Goal: Task Accomplishment & Management: Use online tool/utility

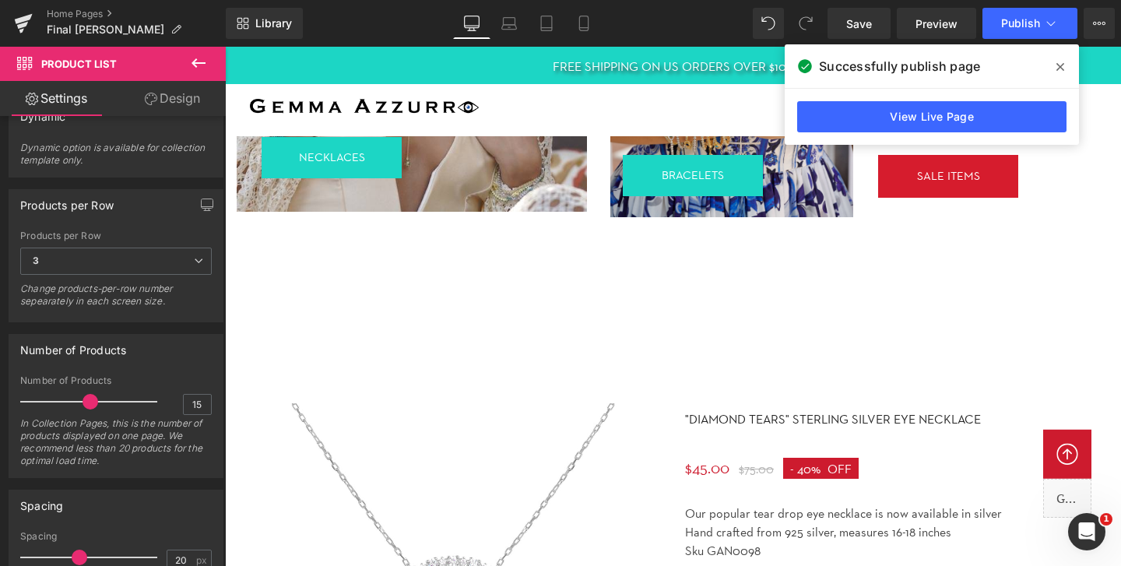
scroll to position [3632, 0]
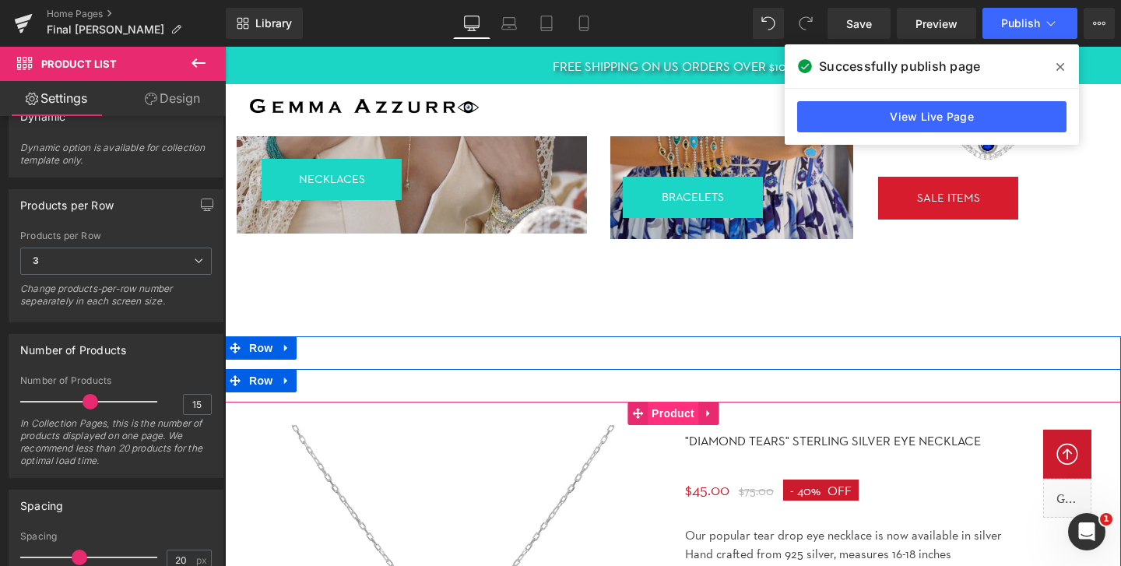
click at [675, 417] on span "Product" at bounding box center [673, 413] width 51 height 23
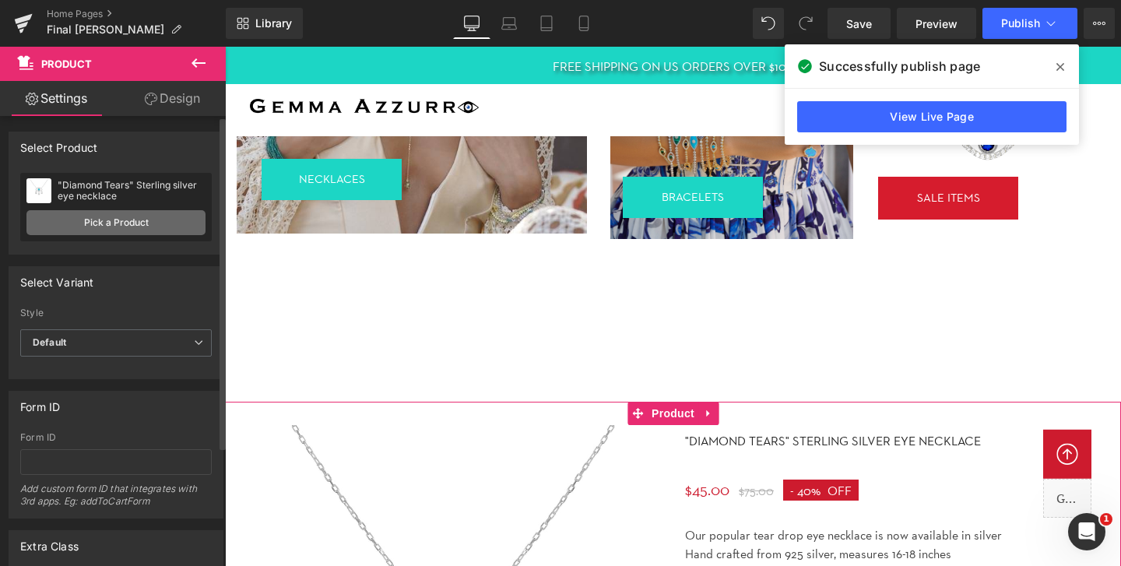
click at [153, 225] on link "Pick a Product" at bounding box center [115, 222] width 179 height 25
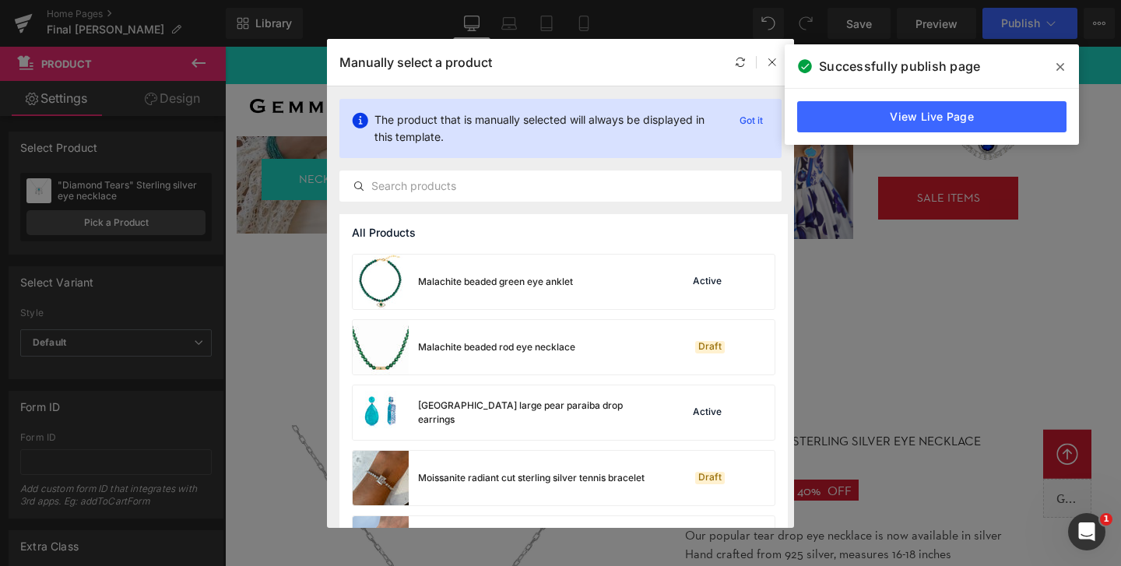
scroll to position [3265, 0]
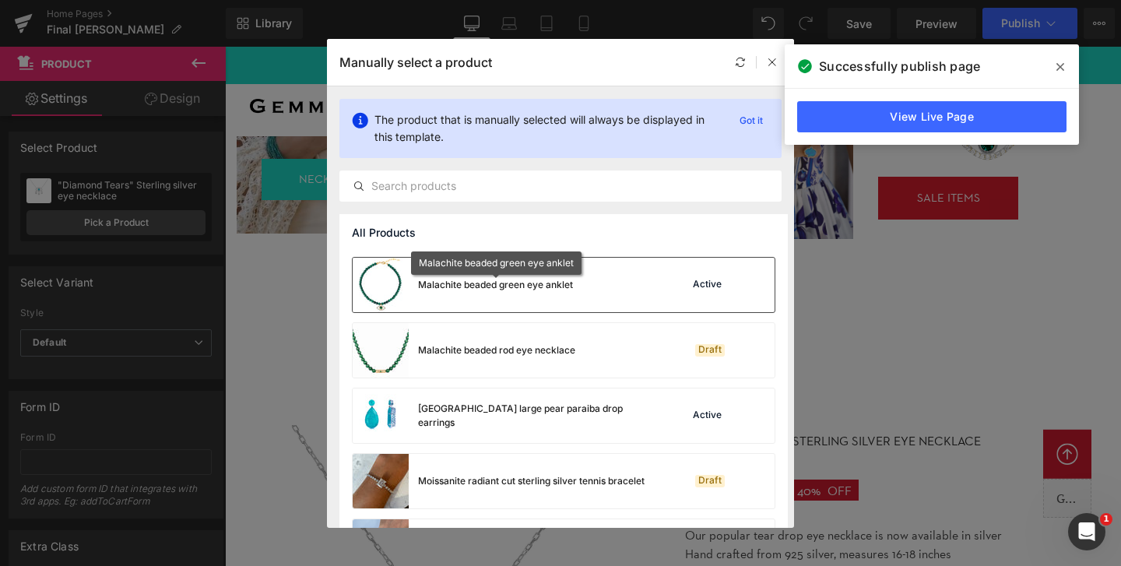
click at [523, 282] on div "Malachite beaded green eye anklet" at bounding box center [495, 285] width 155 height 14
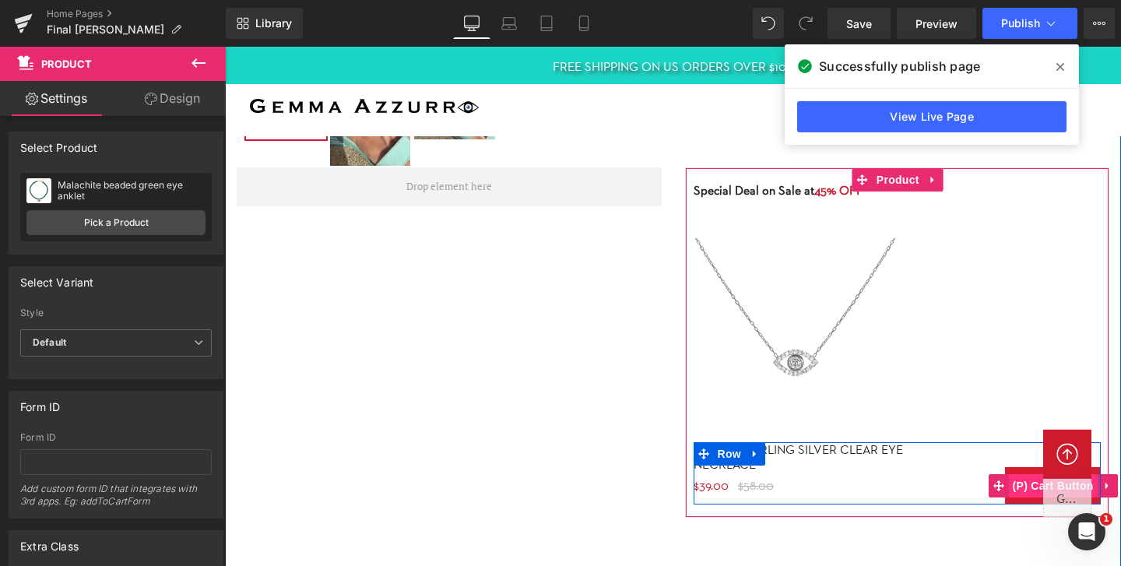
scroll to position [4429, 0]
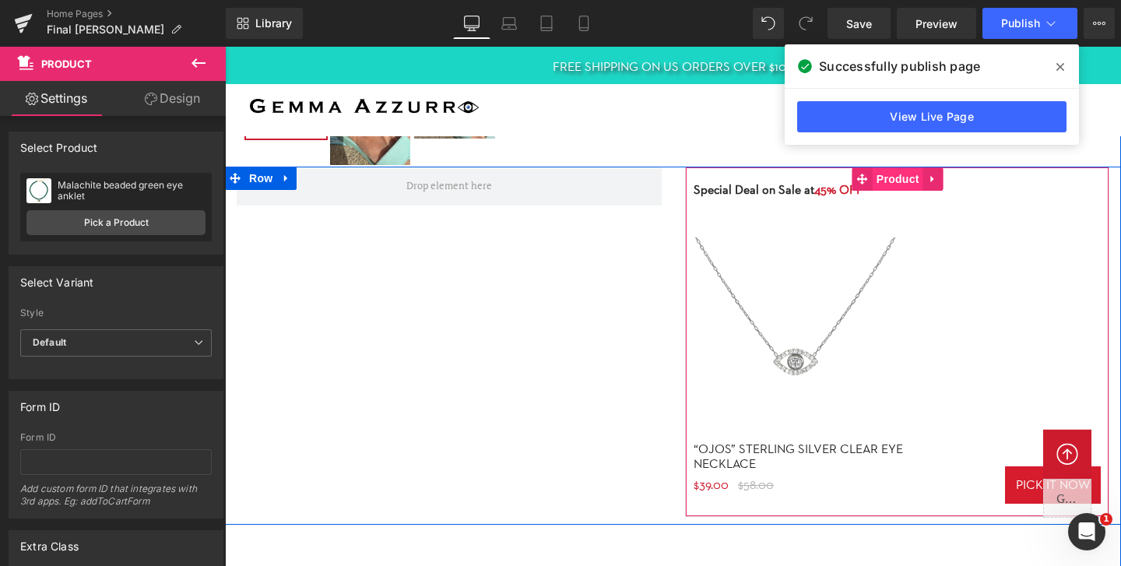
click at [889, 178] on span "Product" at bounding box center [898, 178] width 51 height 23
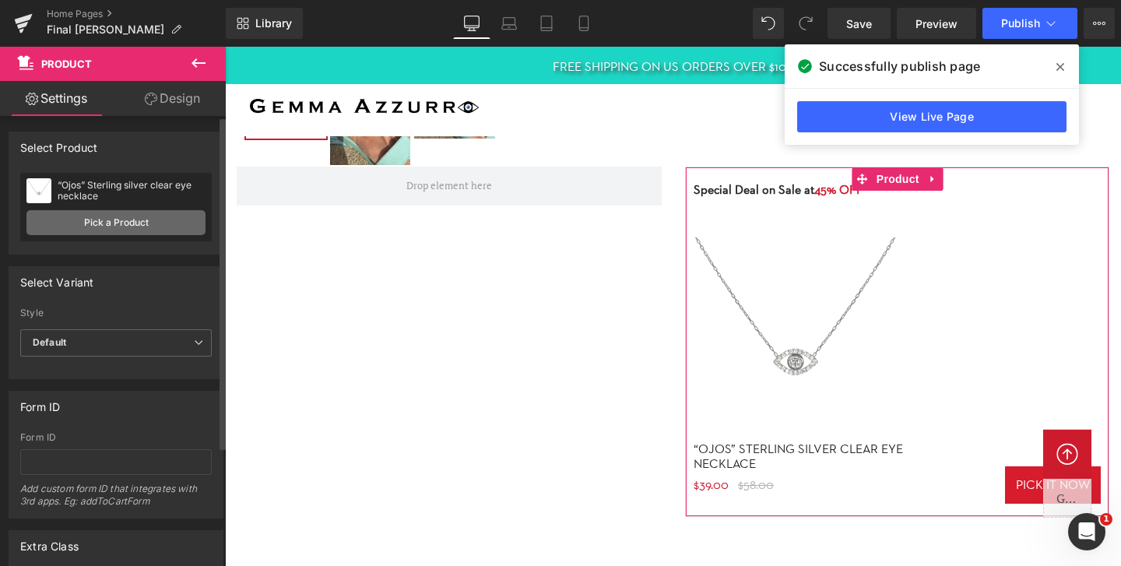
click at [151, 216] on link "Pick a Product" at bounding box center [115, 222] width 179 height 25
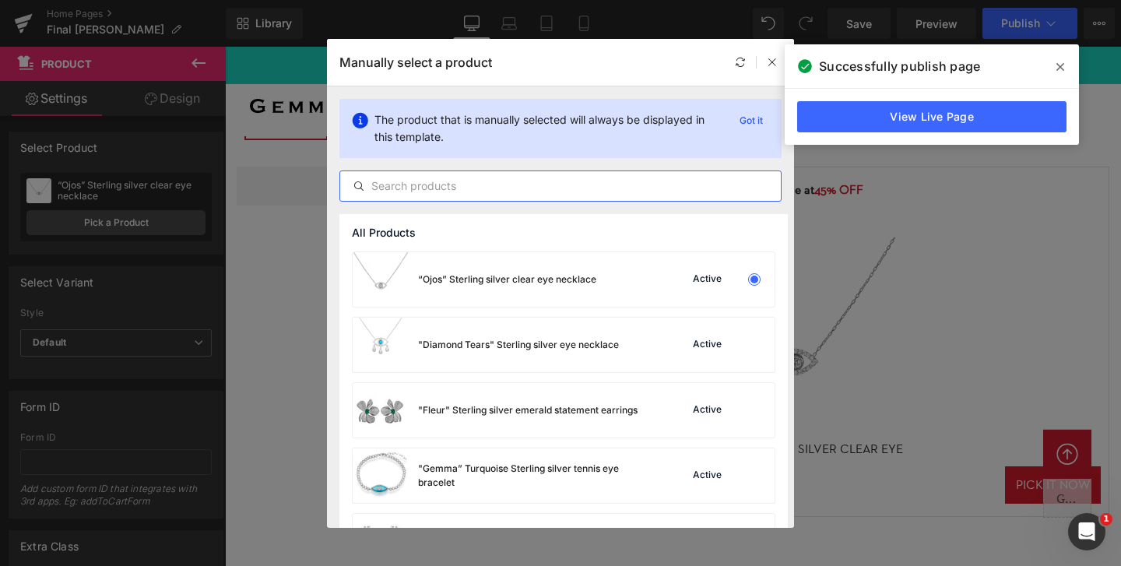
click at [579, 181] on input "text" at bounding box center [560, 186] width 441 height 19
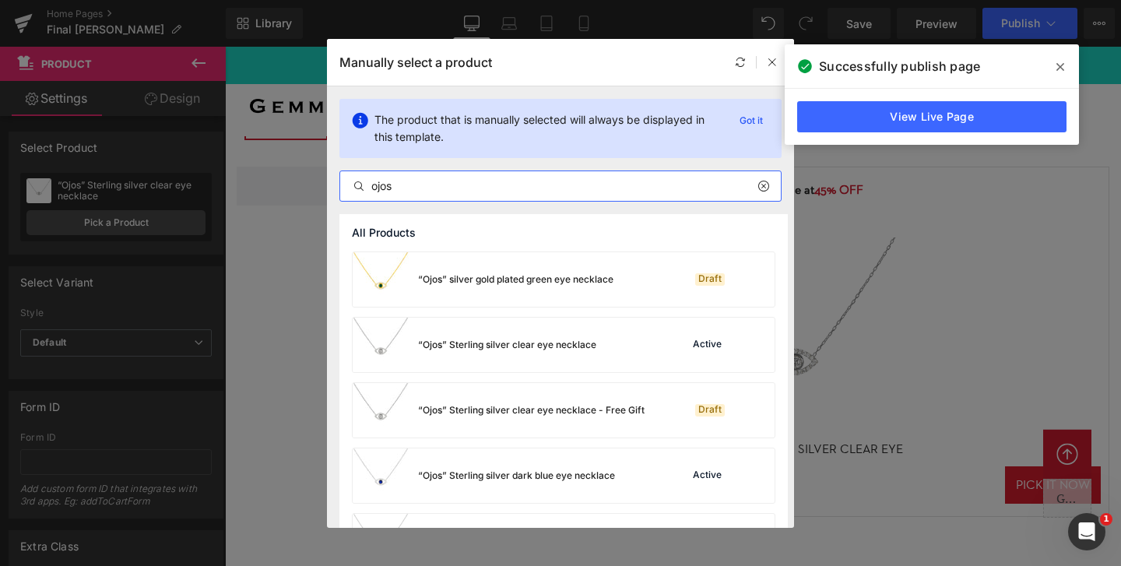
scroll to position [119, 0]
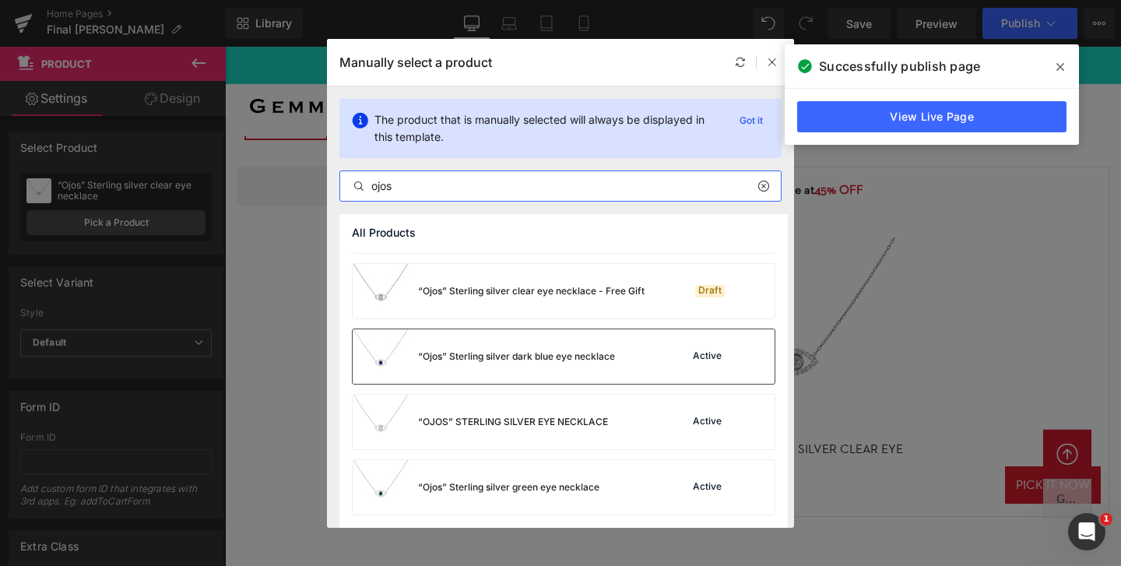
type input "ojos"
click at [494, 352] on div "“Ojos” Sterling silver dark blue eye necklace" at bounding box center [516, 357] width 197 height 14
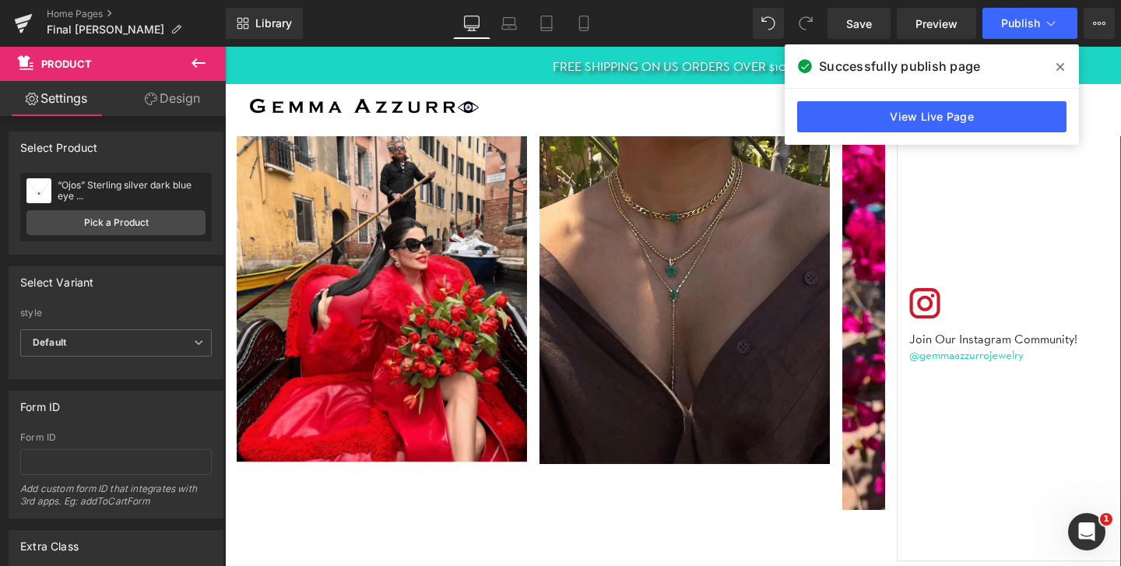
scroll to position [5154, 0]
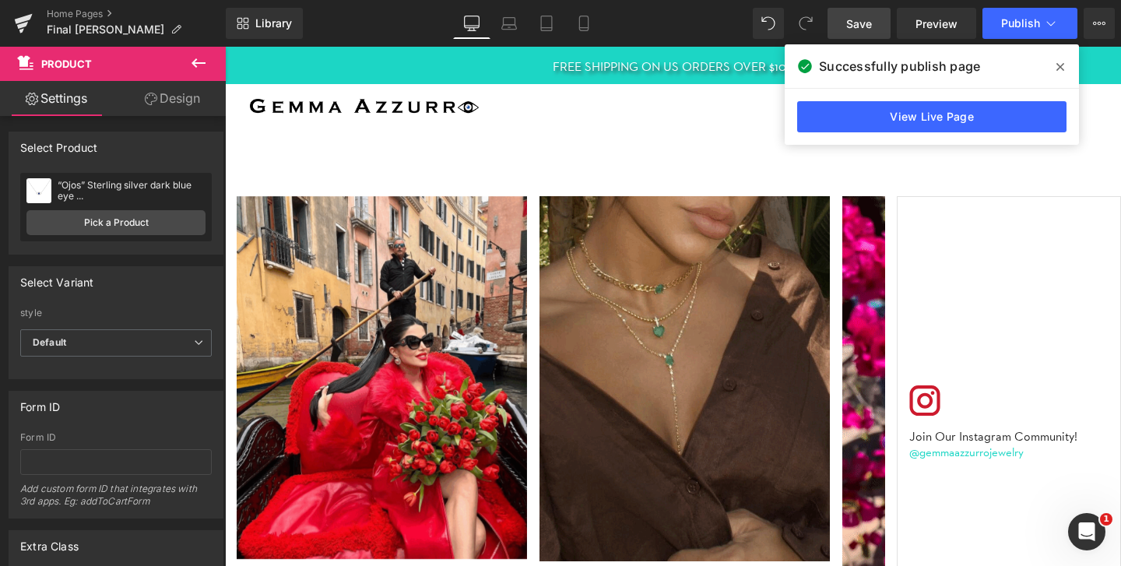
click at [866, 23] on span "Save" at bounding box center [859, 24] width 26 height 16
